Goal: Transaction & Acquisition: Purchase product/service

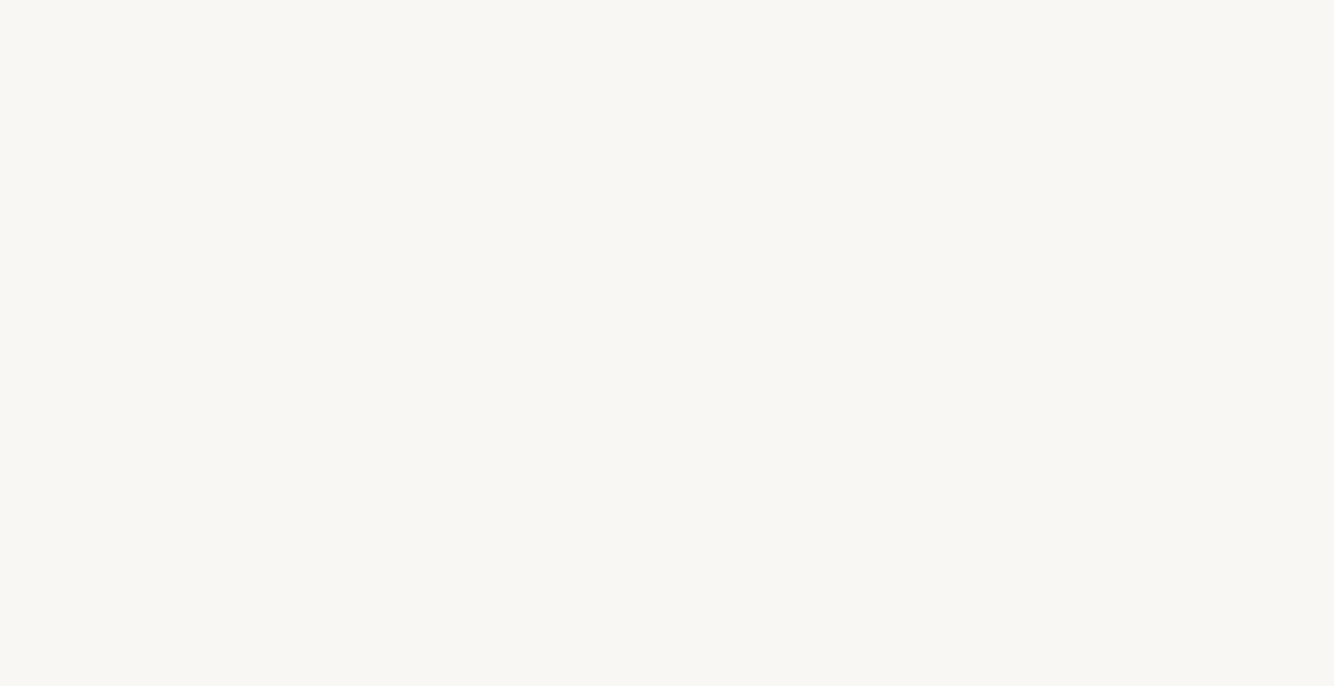
select select "ES"
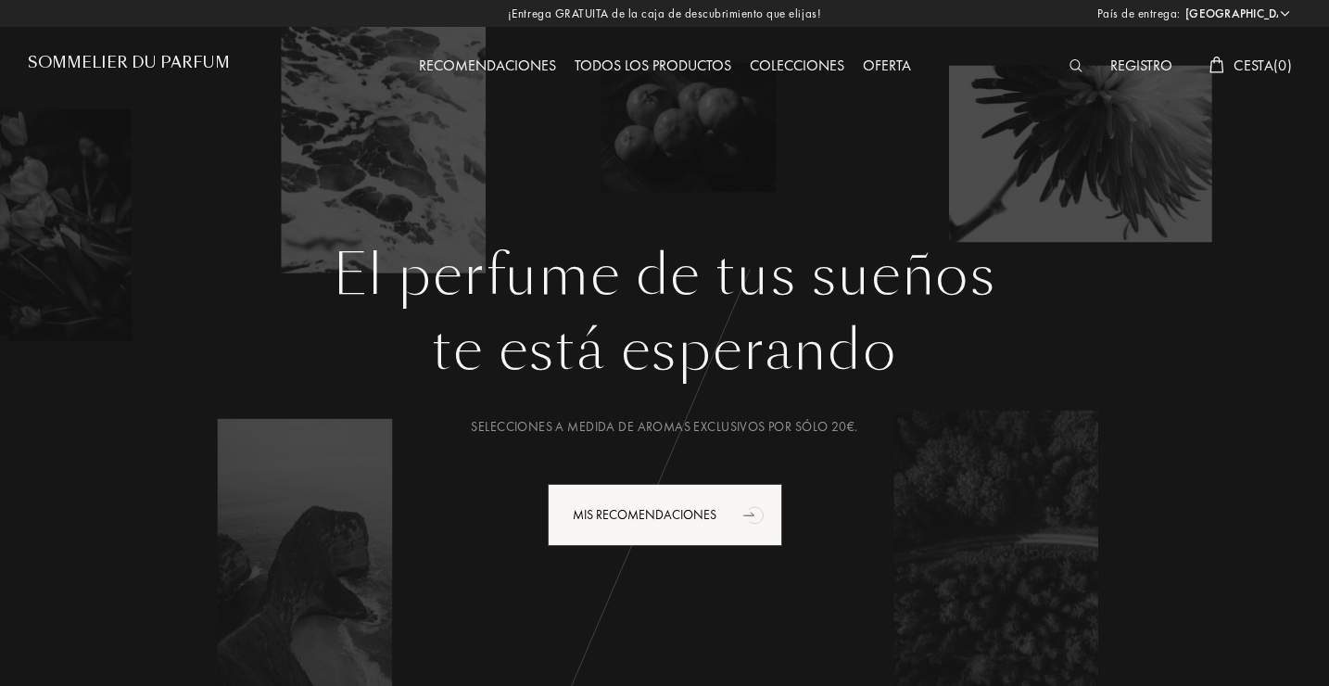
click at [634, 60] on div "Todos los productos" at bounding box center [652, 67] width 175 height 24
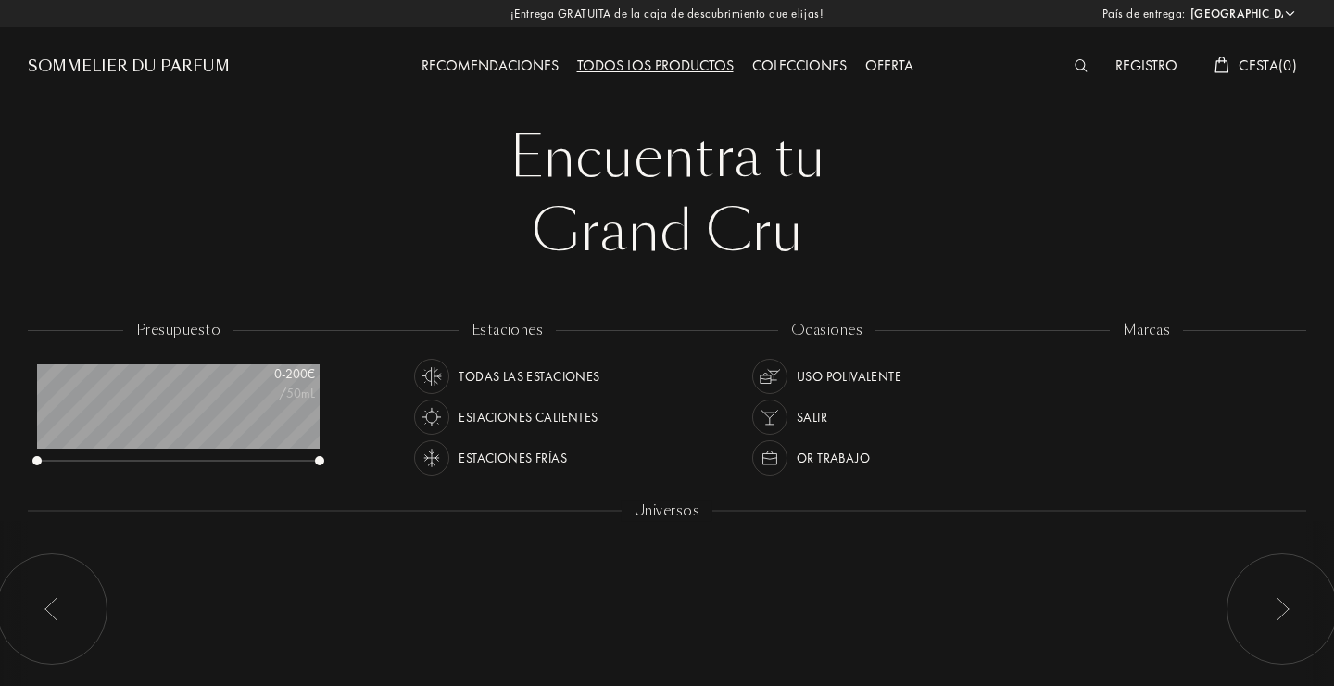
select select "ES"
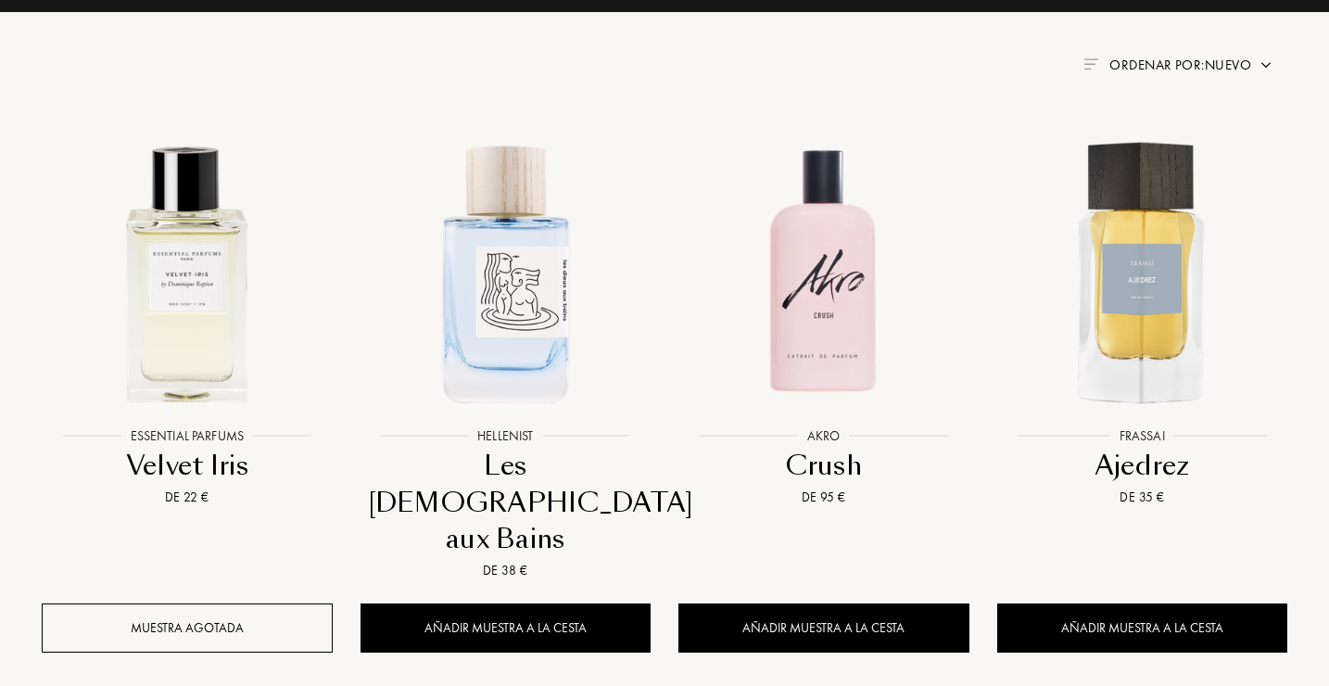
scroll to position [711, 0]
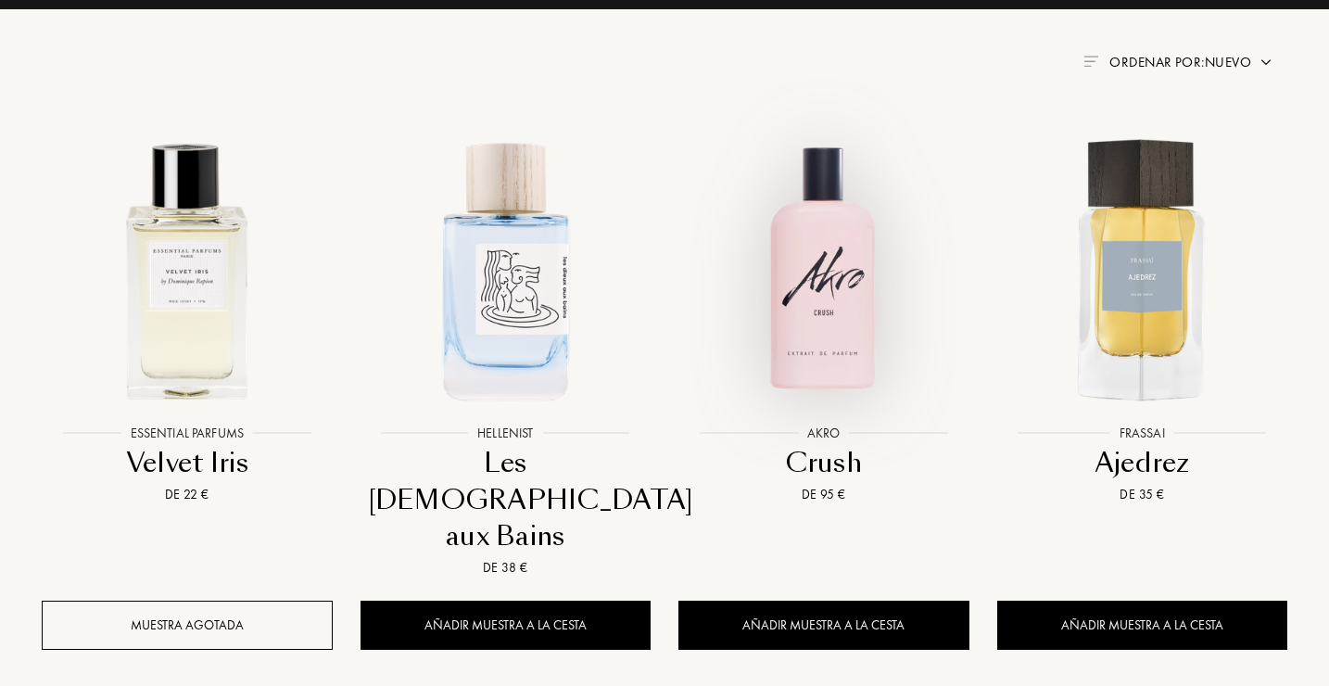
click at [798, 229] on img at bounding box center [823, 269] width 286 height 286
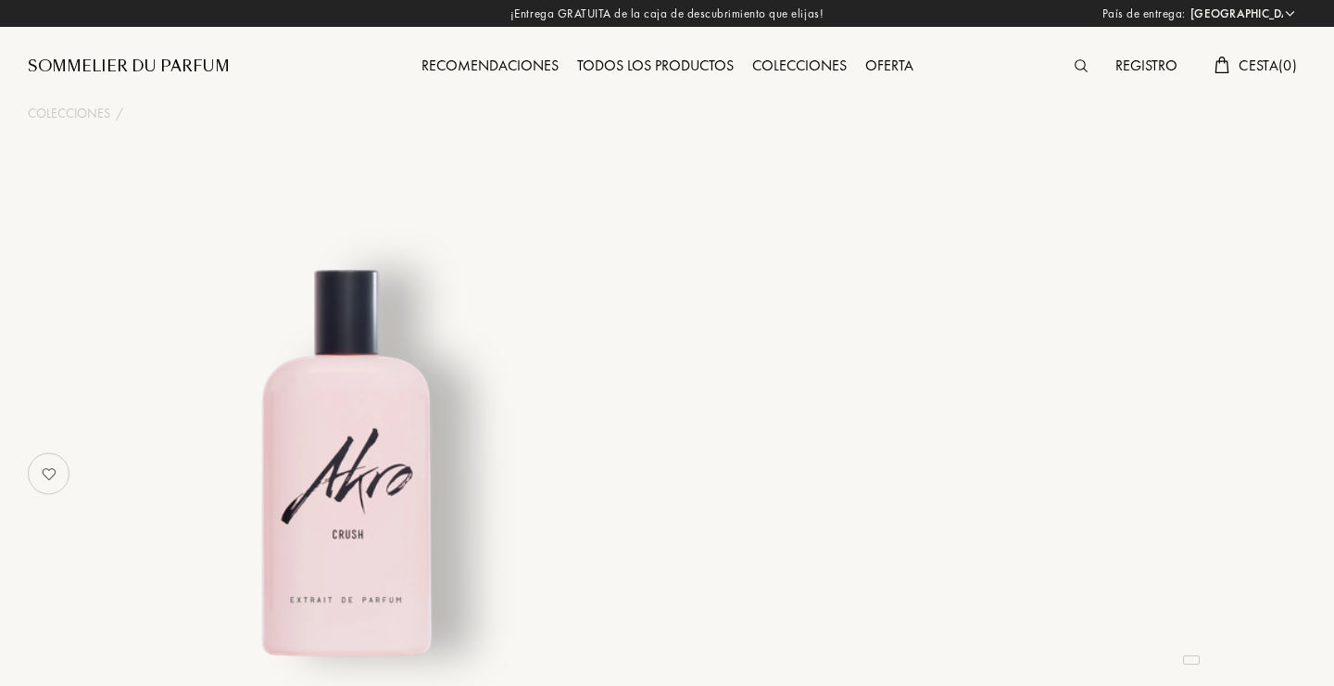
select select "ES"
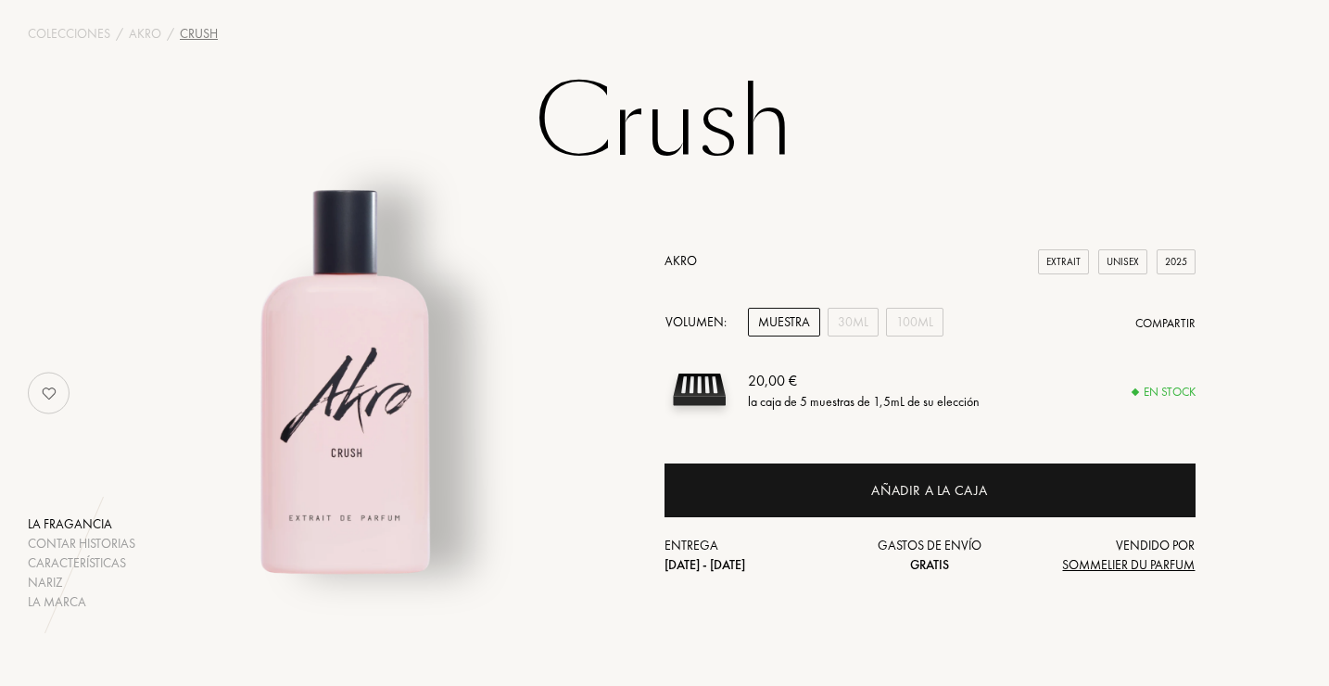
scroll to position [81, 0]
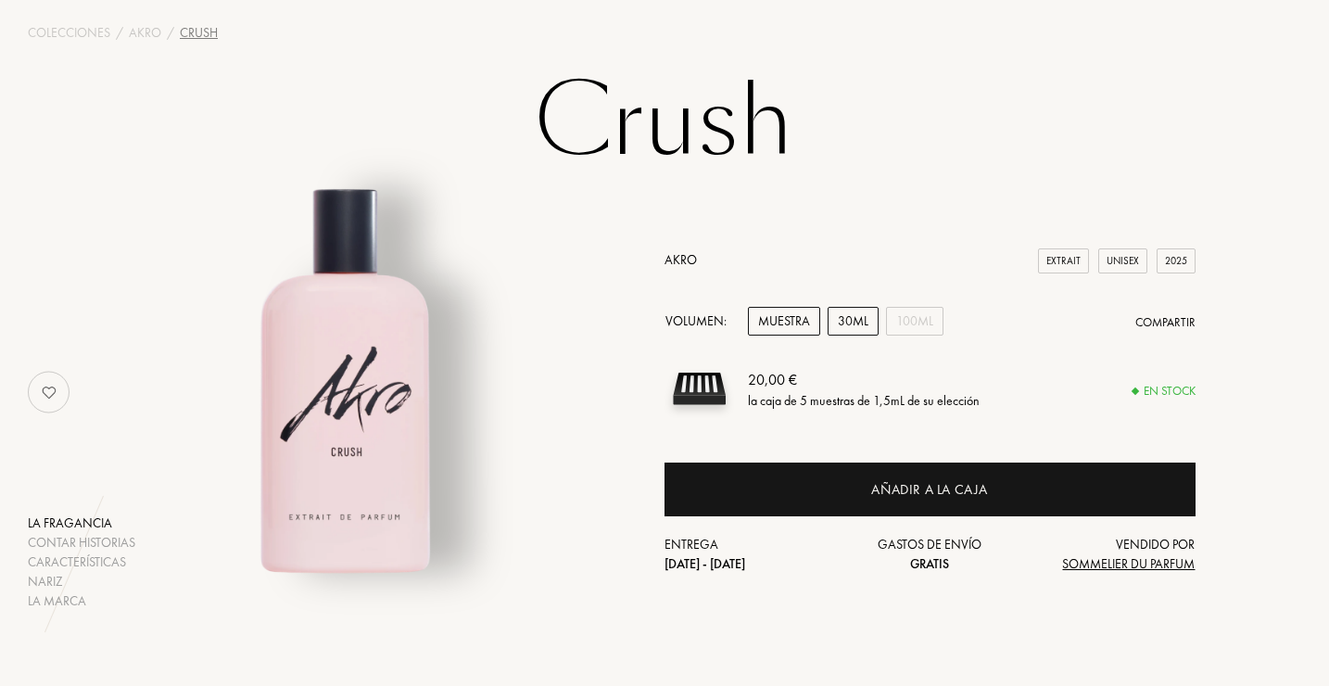
click at [853, 314] on div "30mL" at bounding box center [852, 321] width 51 height 29
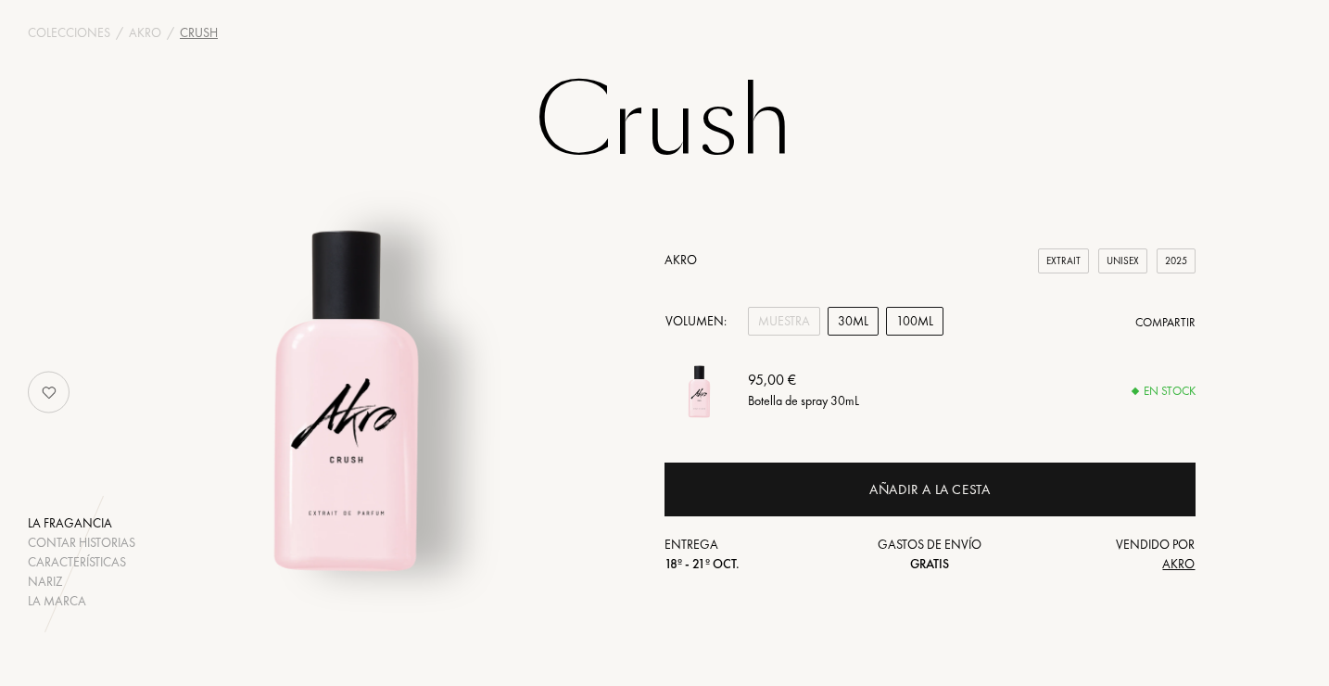
click at [901, 323] on div "100mL" at bounding box center [914, 321] width 57 height 29
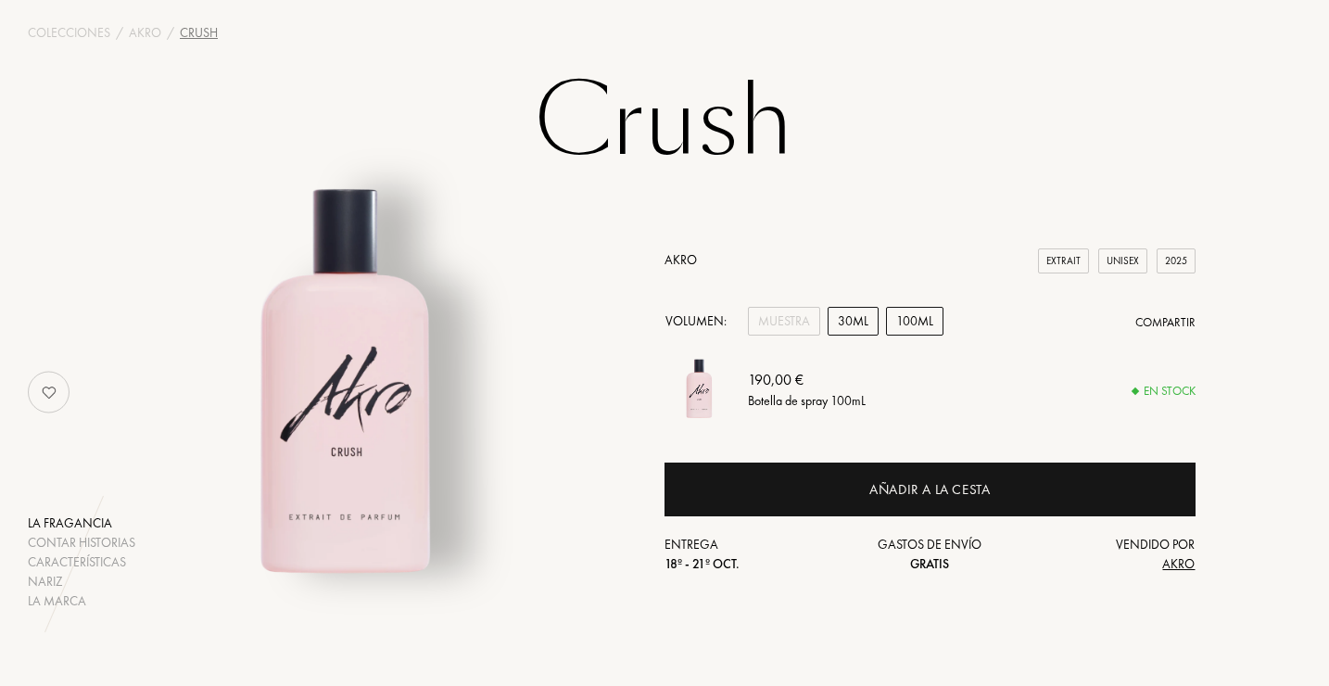
click at [863, 324] on div "30mL" at bounding box center [852, 321] width 51 height 29
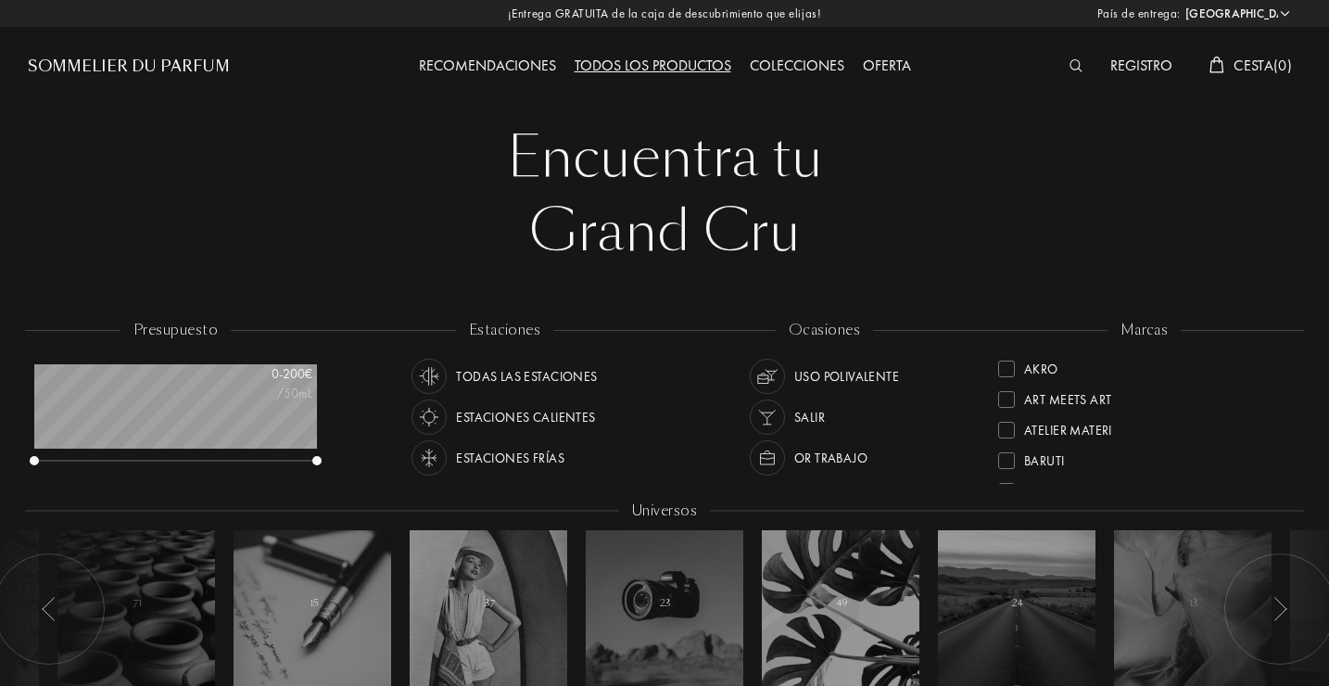
select select "ES"
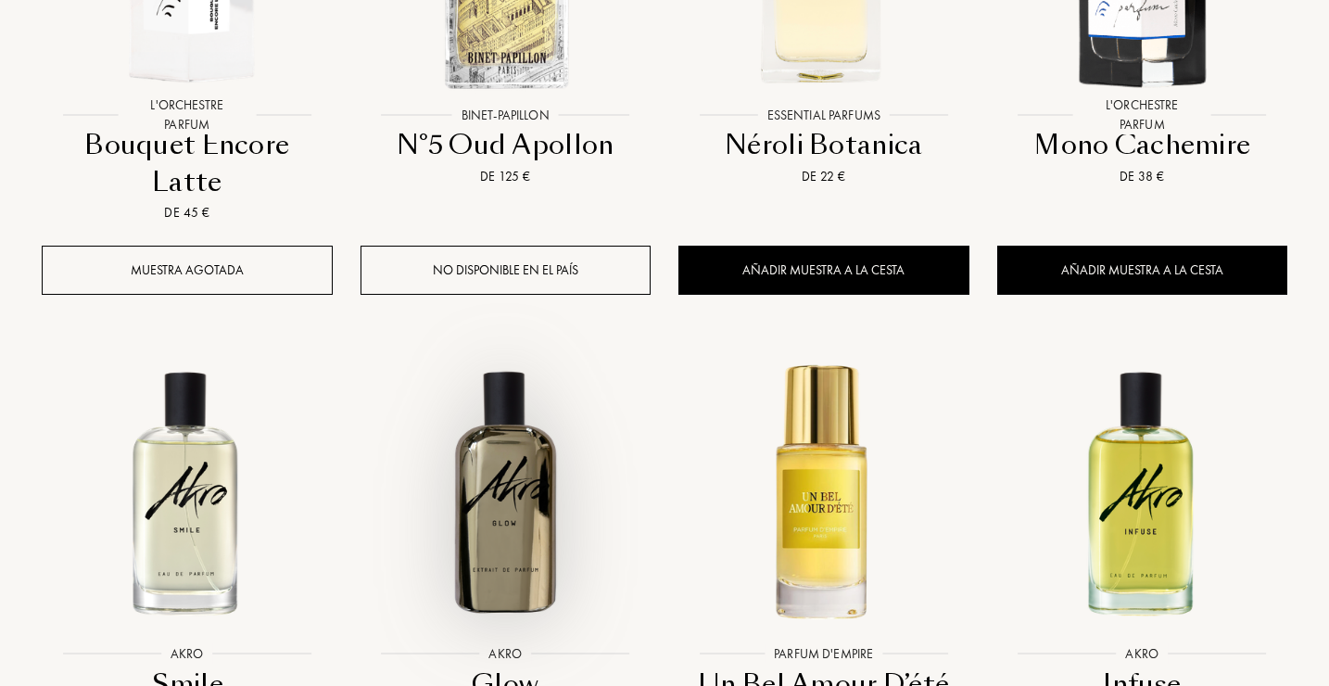
scroll to position [2034, 0]
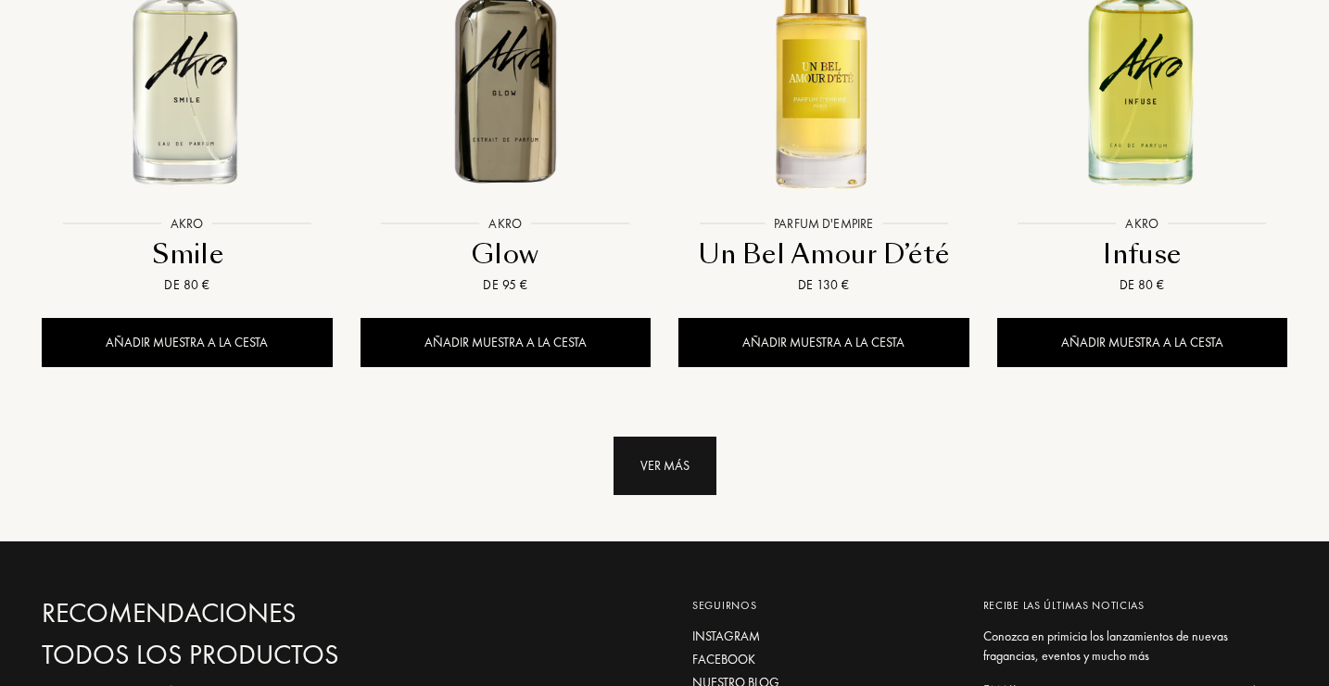
click at [656, 436] on div "Ver más" at bounding box center [664, 465] width 103 height 58
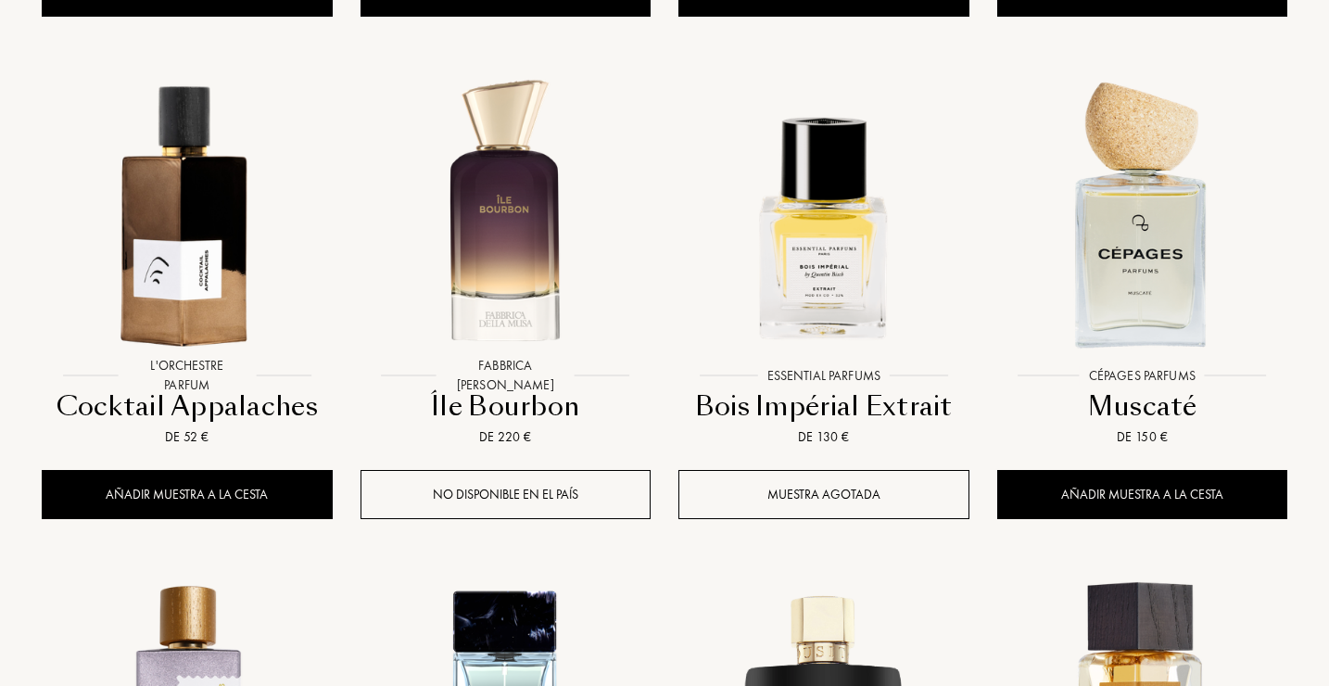
scroll to position [3427, 0]
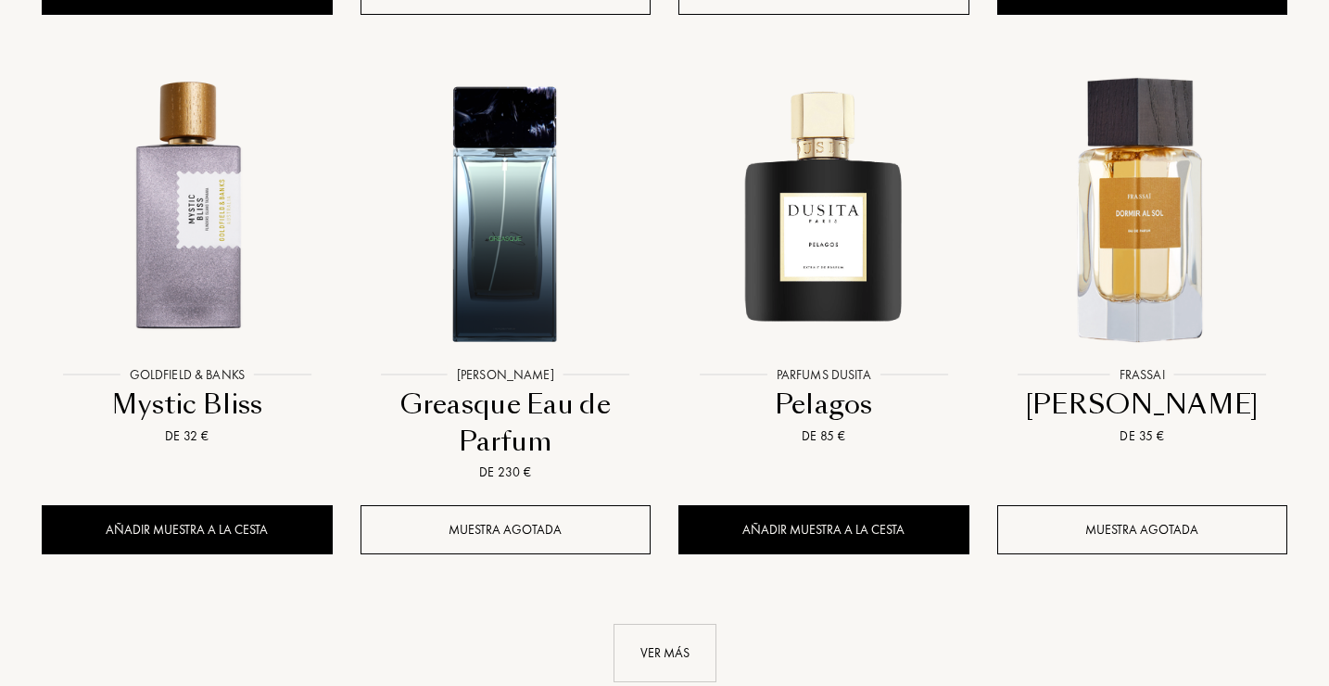
click at [672, 624] on div "Ver más" at bounding box center [664, 653] width 103 height 58
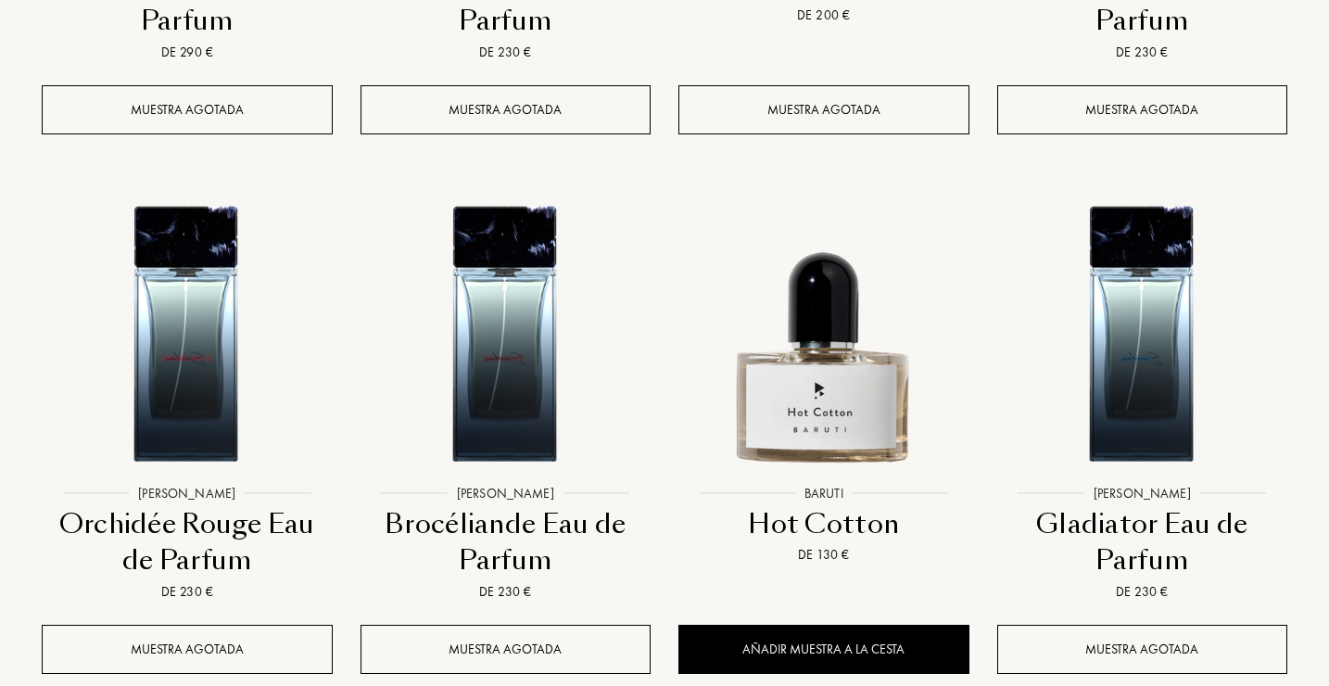
scroll to position [5101, 0]
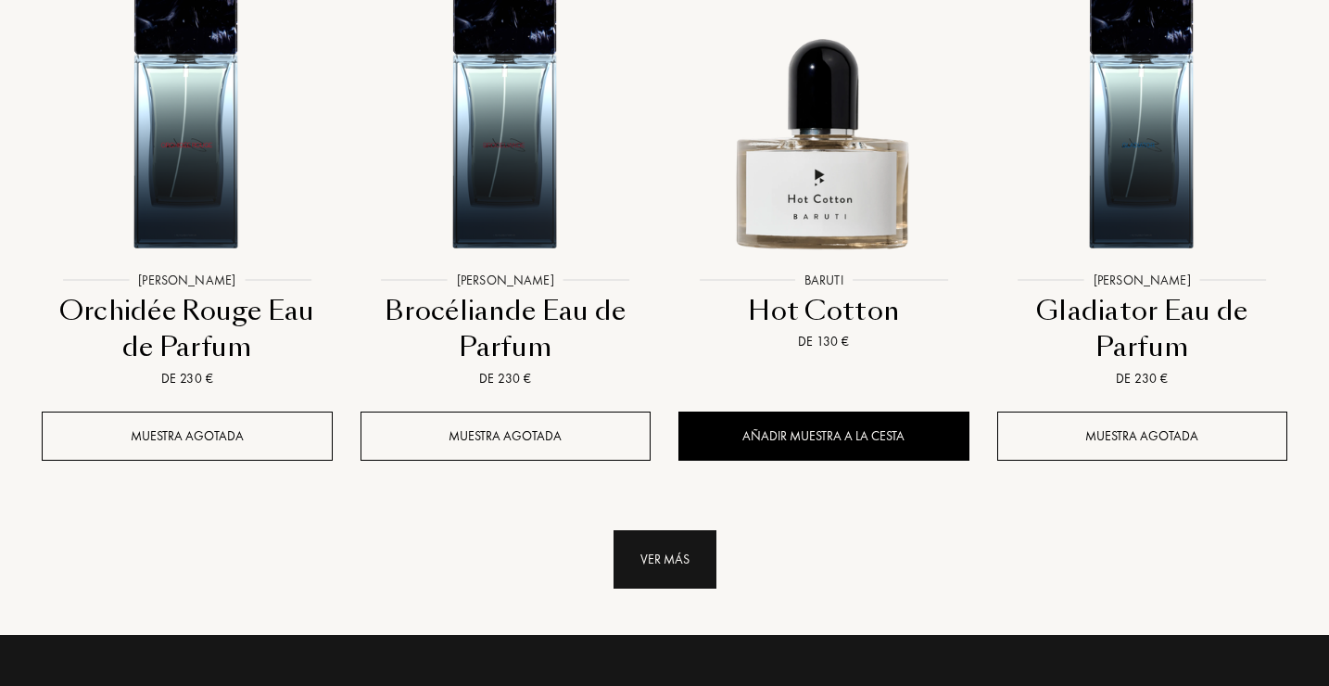
click at [682, 530] on div "Ver más" at bounding box center [664, 559] width 103 height 58
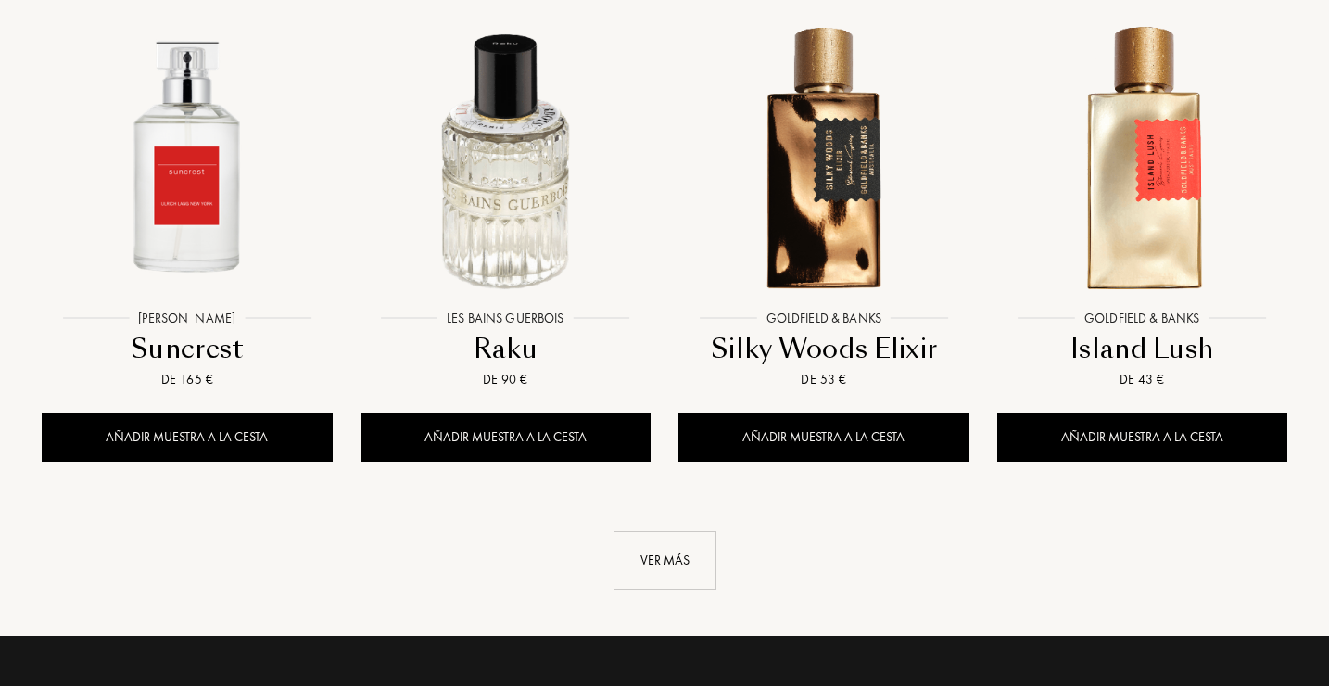
scroll to position [6801, 0]
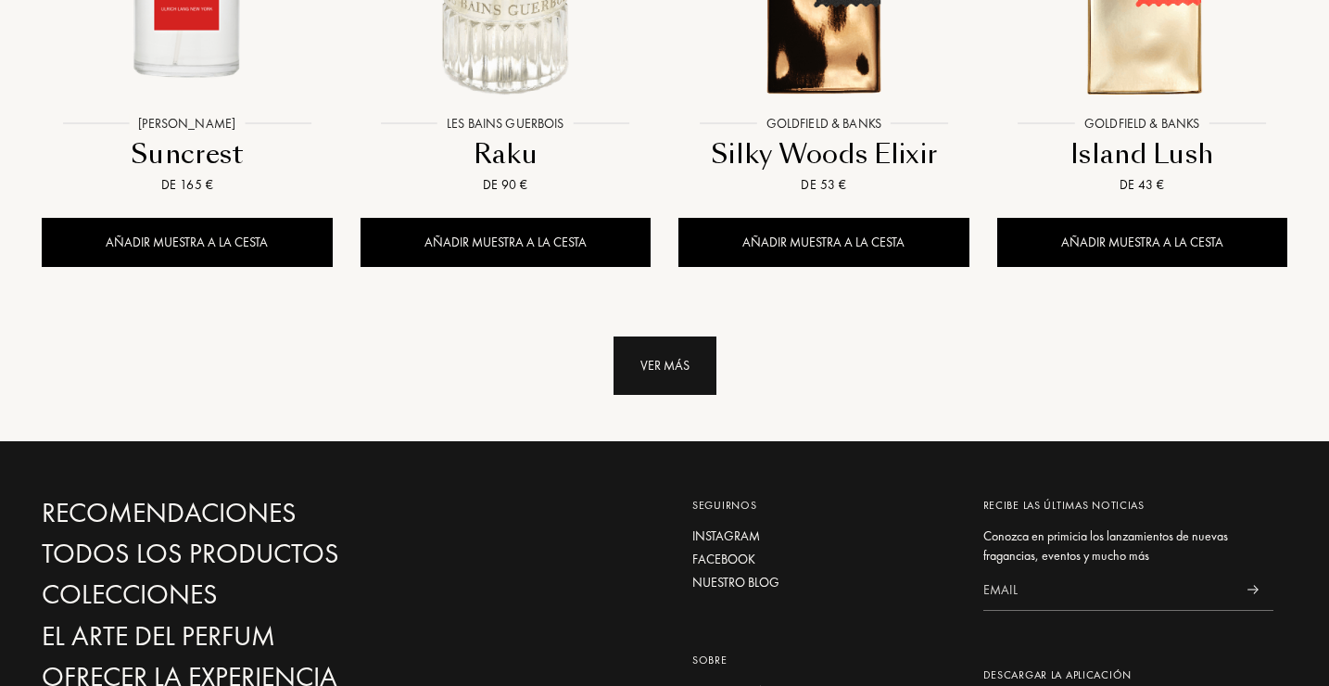
click at [638, 336] on div "Ver más" at bounding box center [664, 365] width 103 height 58
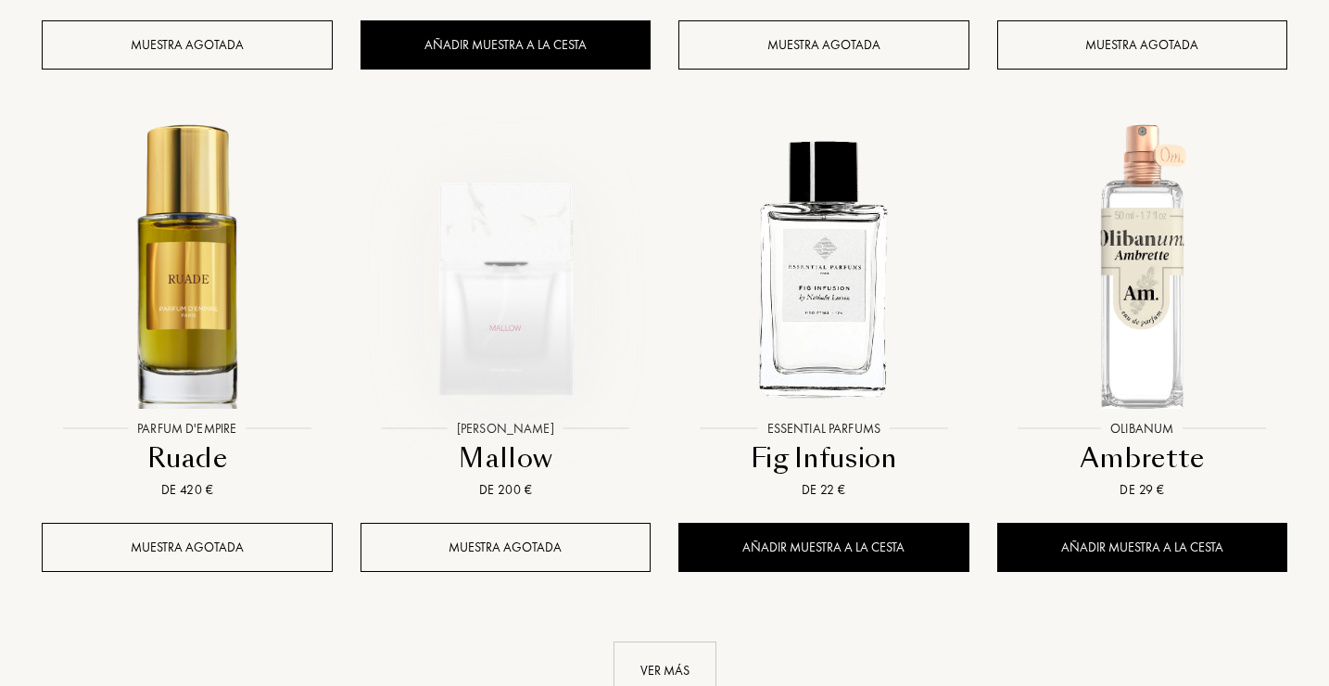
scroll to position [8076, 0]
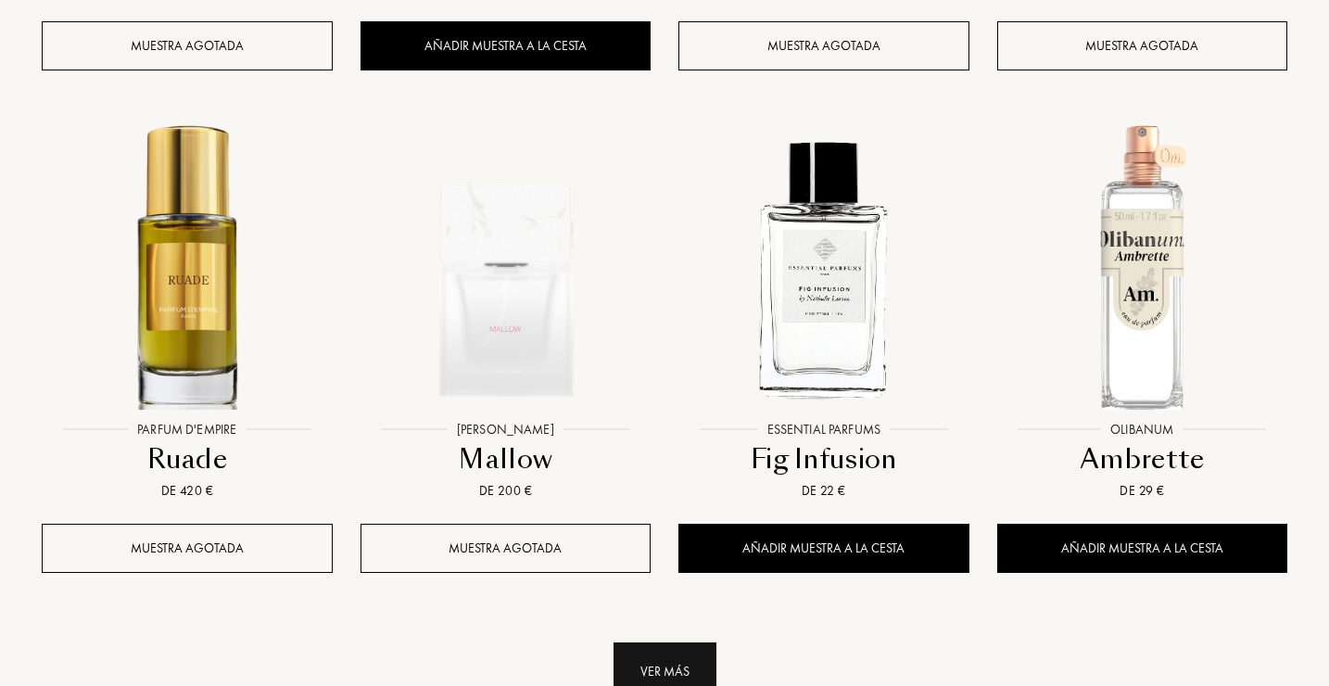
click at [674, 642] on div "Ver más" at bounding box center [664, 671] width 103 height 58
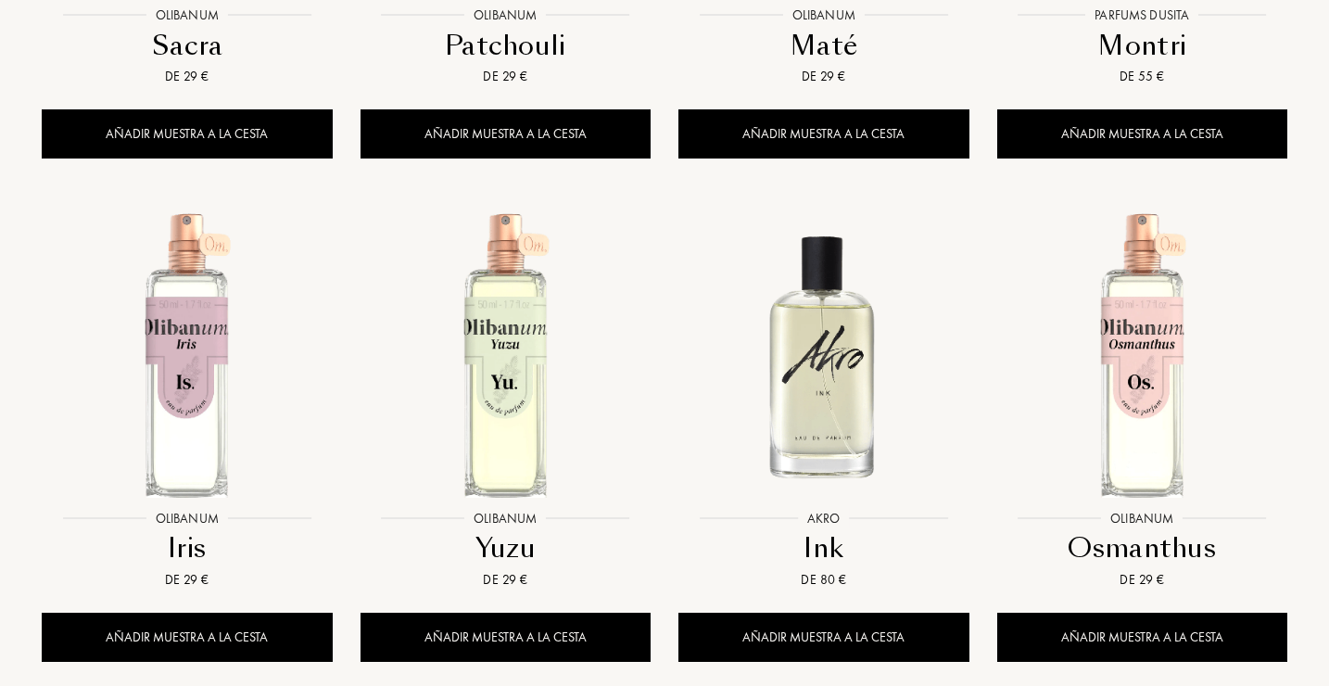
scroll to position [9494, 0]
